Goal: Task Accomplishment & Management: Manage account settings

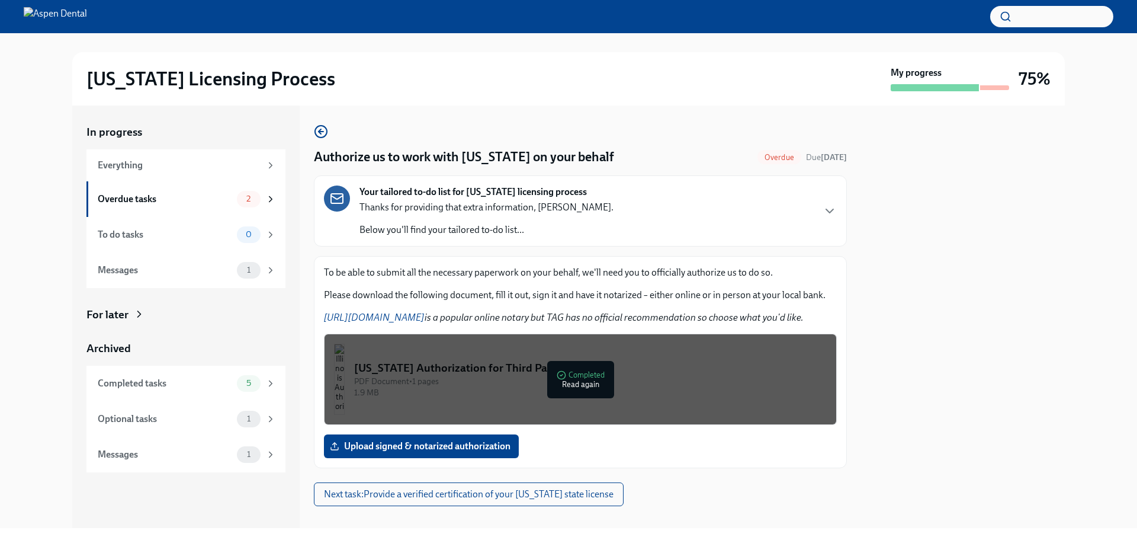
click at [345, 368] on img "button" at bounding box center [339, 379] width 11 height 71
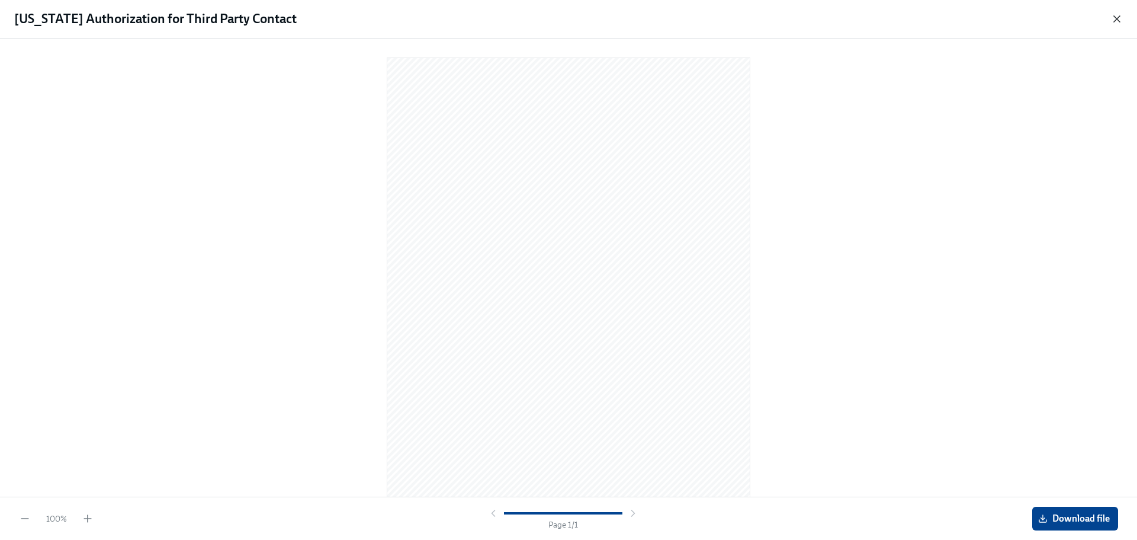
click at [1116, 22] on icon "button" at bounding box center [1117, 19] width 12 height 12
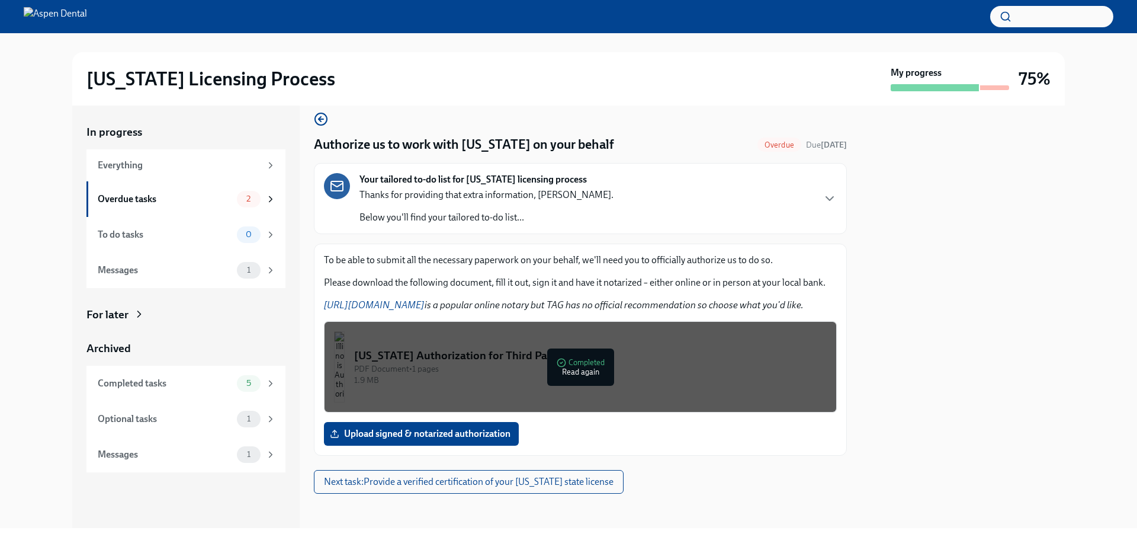
scroll to position [16, 0]
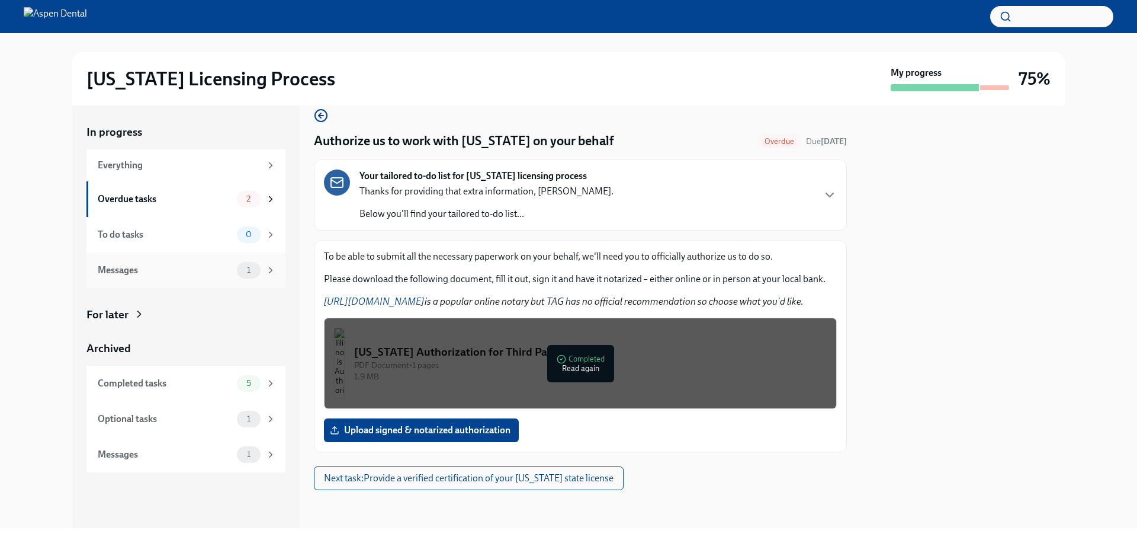
click at [201, 258] on div "Messages 1" at bounding box center [185, 270] width 199 height 36
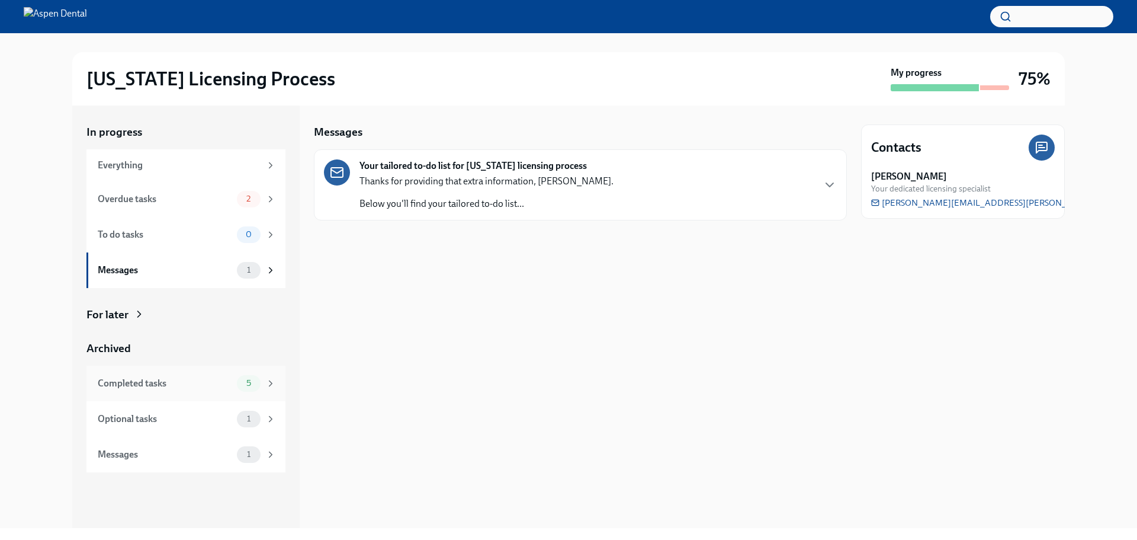
click at [198, 382] on div "Completed tasks" at bounding box center [165, 383] width 134 height 13
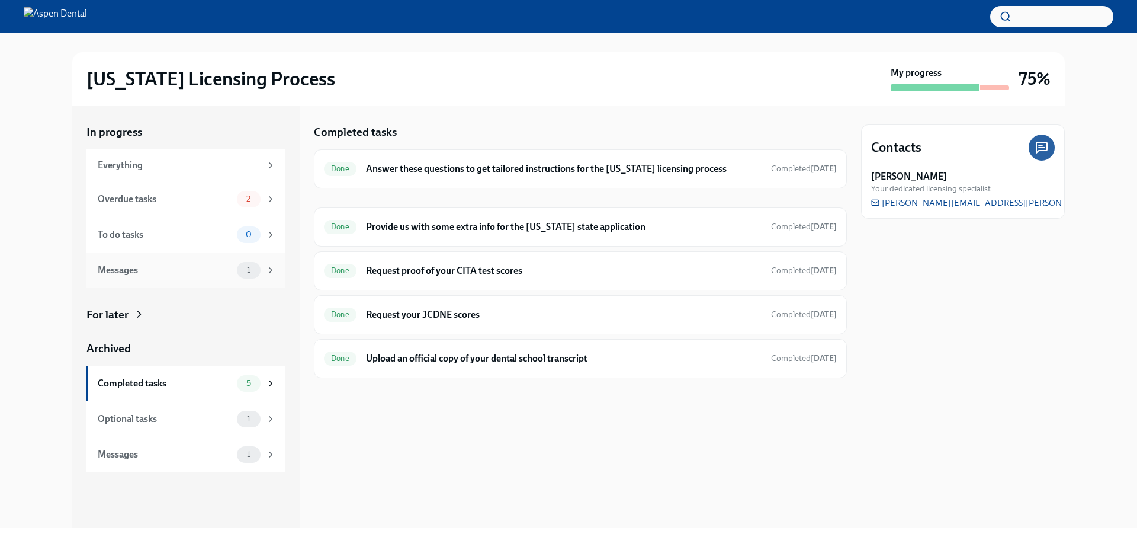
click at [201, 280] on div "Messages 1" at bounding box center [185, 270] width 199 height 36
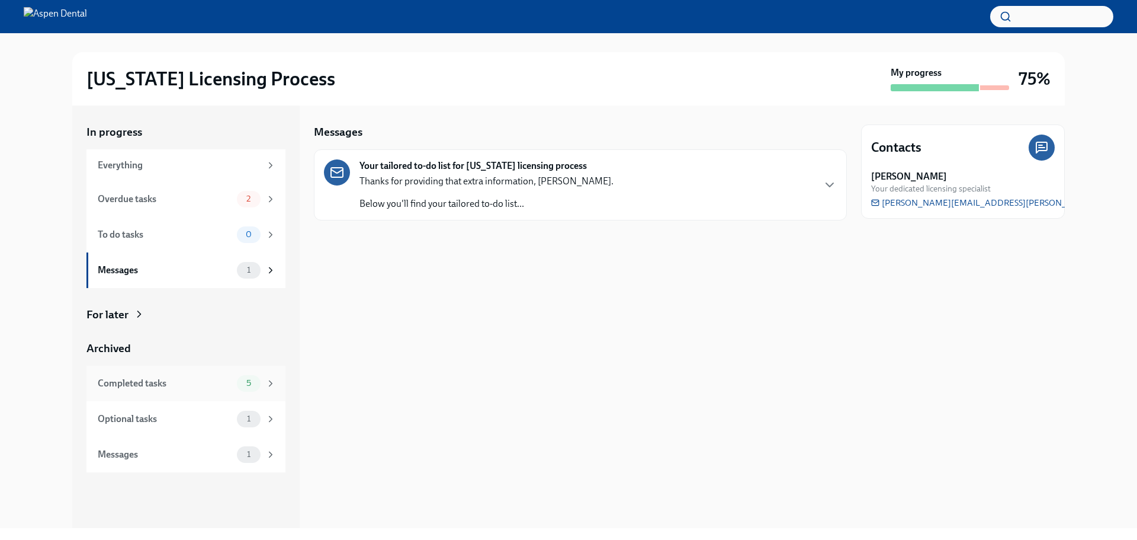
click at [221, 392] on div "Completed tasks 5" at bounding box center [185, 384] width 199 height 36
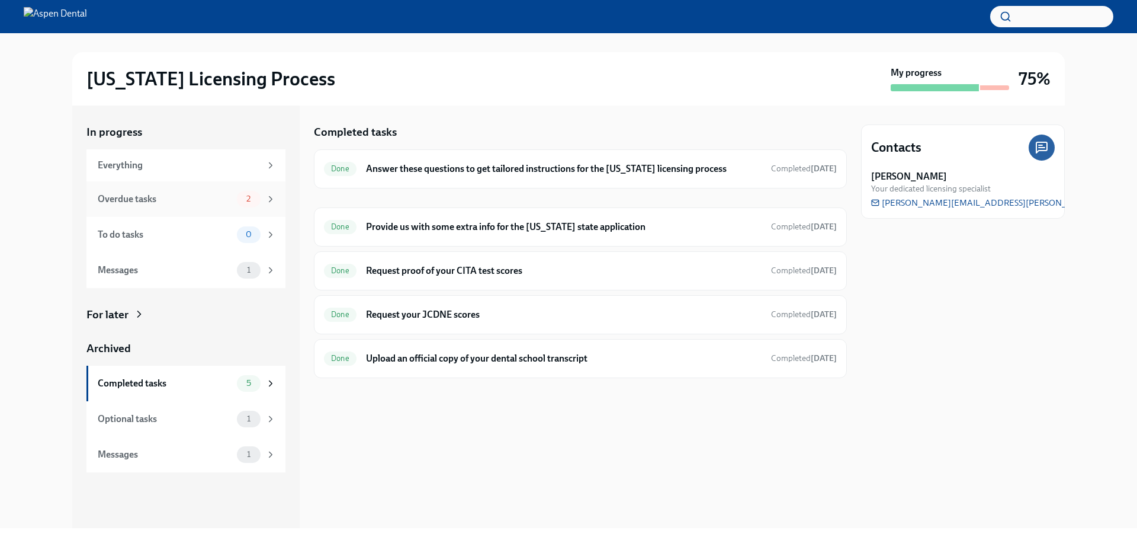
click at [187, 204] on div "Overdue tasks" at bounding box center [165, 199] width 134 height 13
